Goal: Browse casually

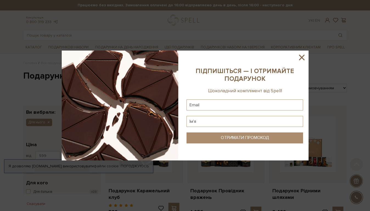
scroll to position [692, 0]
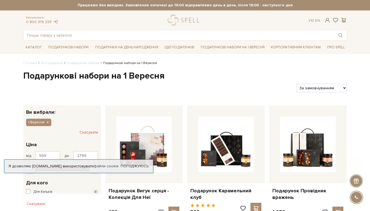
scroll to position [877, 0]
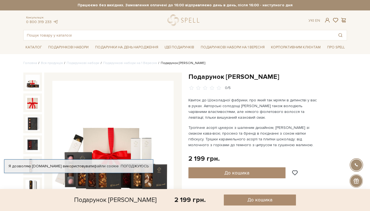
scroll to position [384, 0]
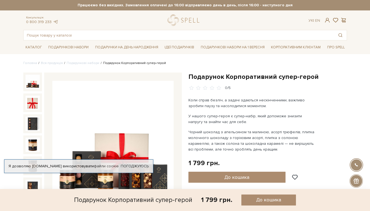
scroll to position [679, 0]
